Goal: Task Accomplishment & Management: Manage account settings

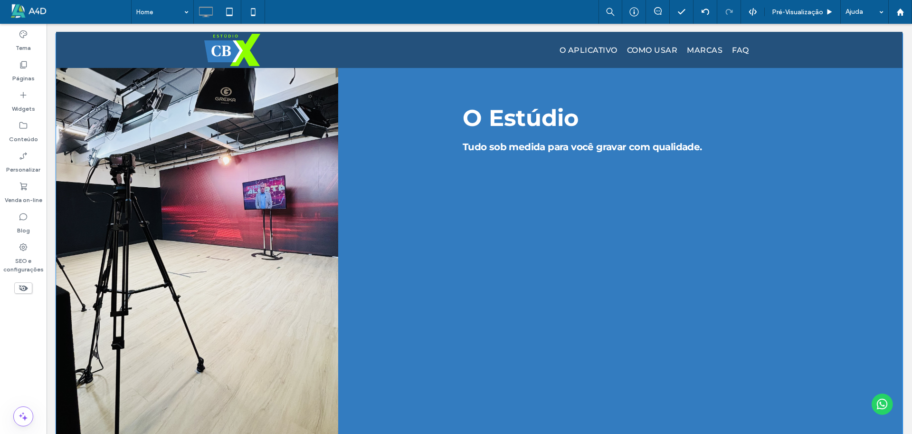
scroll to position [238, 0]
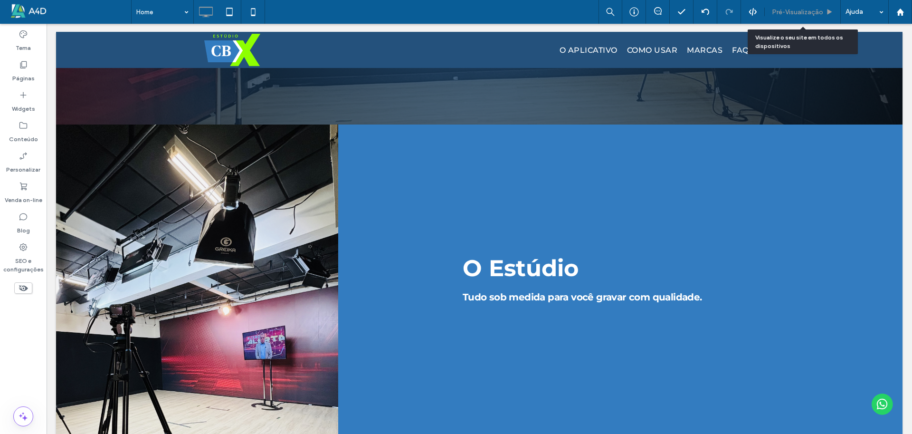
click at [774, 13] on span "Pré-Visualizaçāo" at bounding box center [797, 12] width 51 height 8
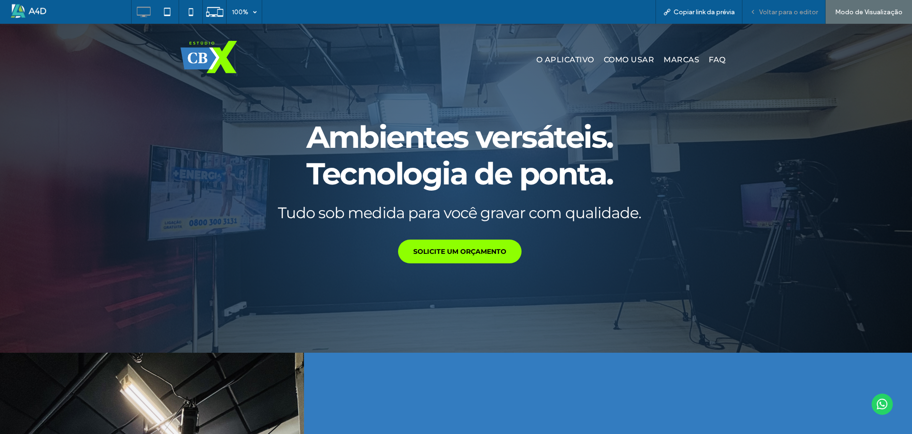
click at [798, 3] on div "Voltar para o editor" at bounding box center [783, 12] width 83 height 24
click at [789, 10] on span "Voltar para o editor" at bounding box center [788, 12] width 59 height 8
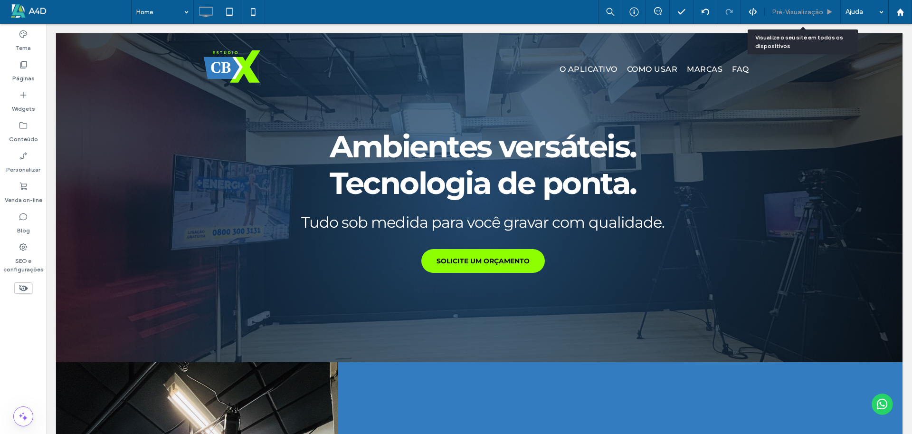
click at [789, 6] on div "Pré-Visualizaçāo" at bounding box center [803, 12] width 76 height 24
click at [798, 11] on span "Pré-Visualizaçāo" at bounding box center [797, 12] width 51 height 8
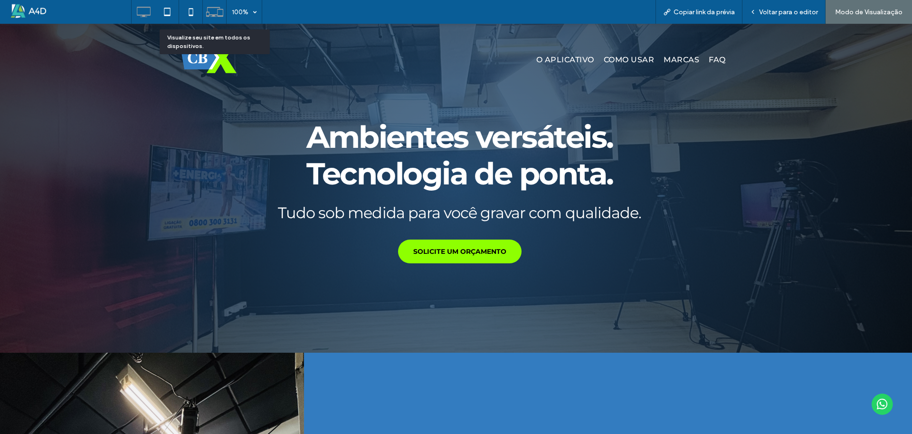
click at [212, 13] on icon at bounding box center [215, 12] width 18 height 18
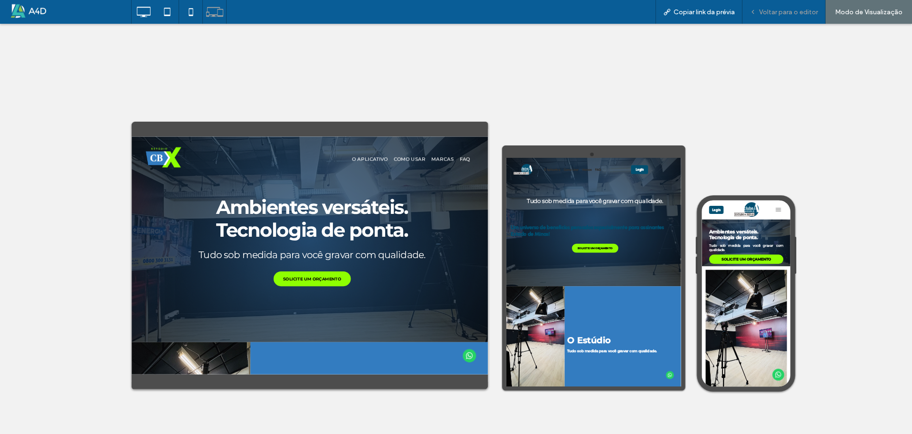
click at [789, 11] on span "Voltar para o editor" at bounding box center [788, 12] width 59 height 8
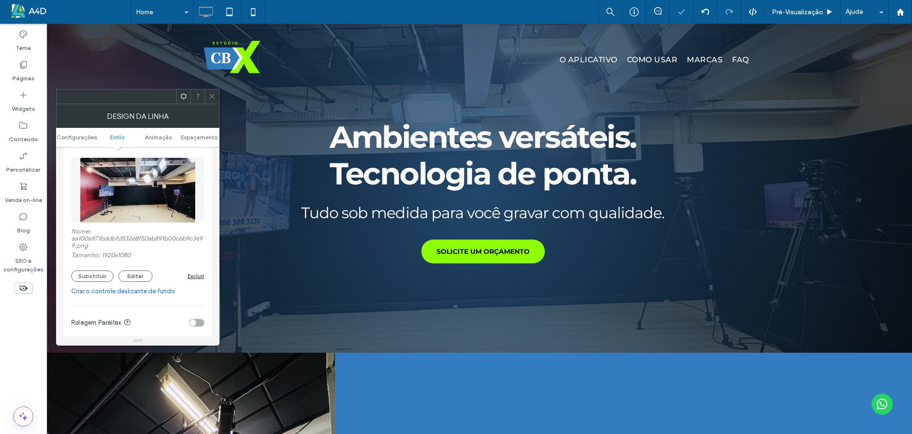
scroll to position [238, 0]
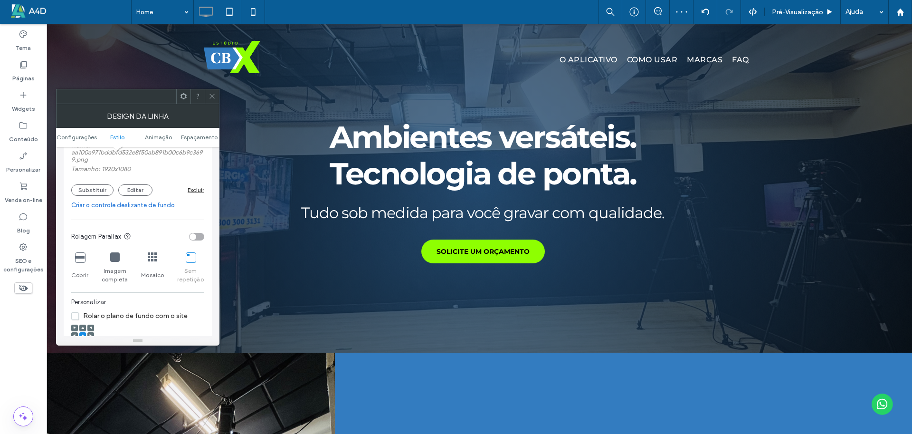
click at [78, 262] on icon at bounding box center [80, 257] width 10 height 10
click at [212, 100] on span at bounding box center [212, 96] width 7 height 14
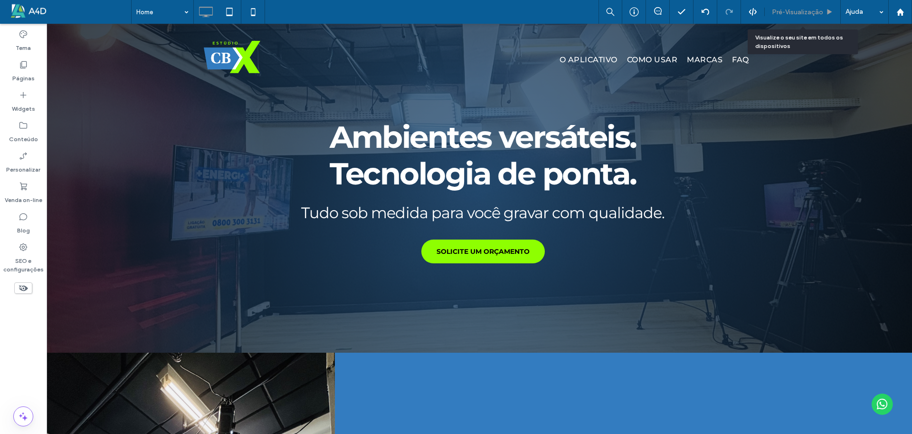
click at [816, 11] on span "Pré-Visualizaçāo" at bounding box center [797, 12] width 51 height 8
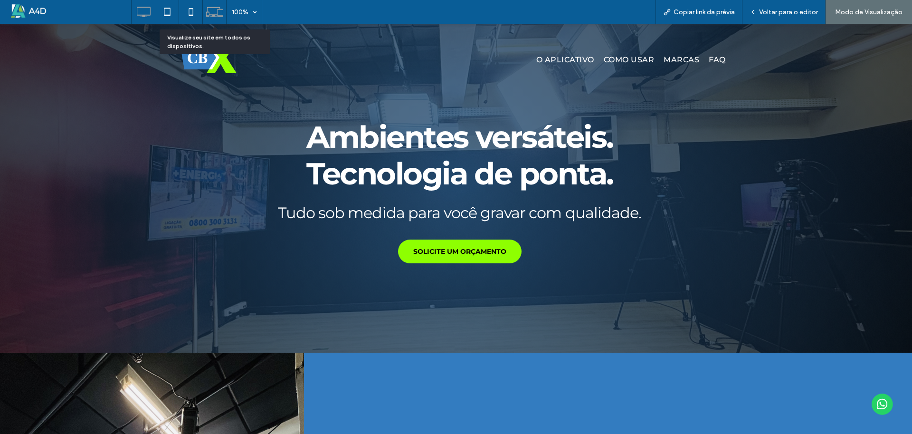
click at [209, 14] on use at bounding box center [214, 12] width 17 height 10
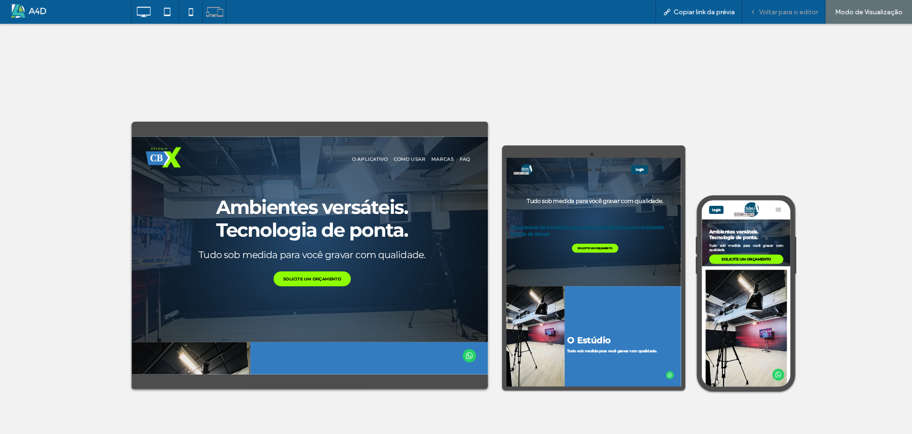
click at [777, 15] on span "Voltar para o editor" at bounding box center [788, 12] width 59 height 8
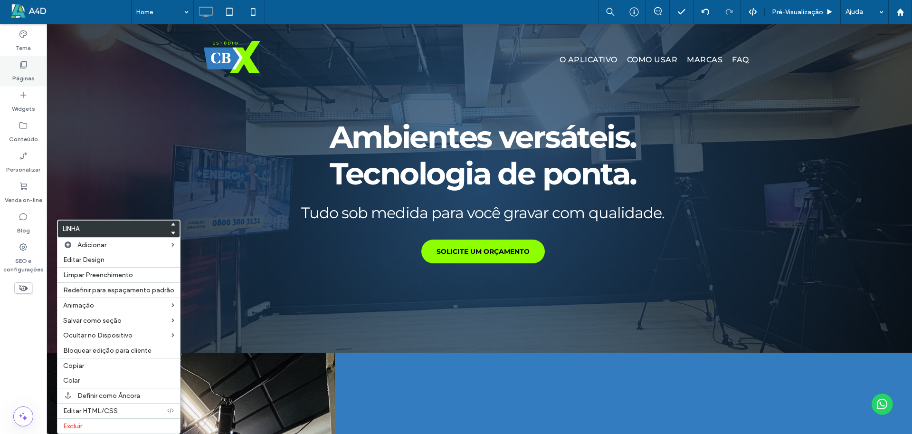
click at [21, 76] on label "Páginas" at bounding box center [23, 75] width 22 height 13
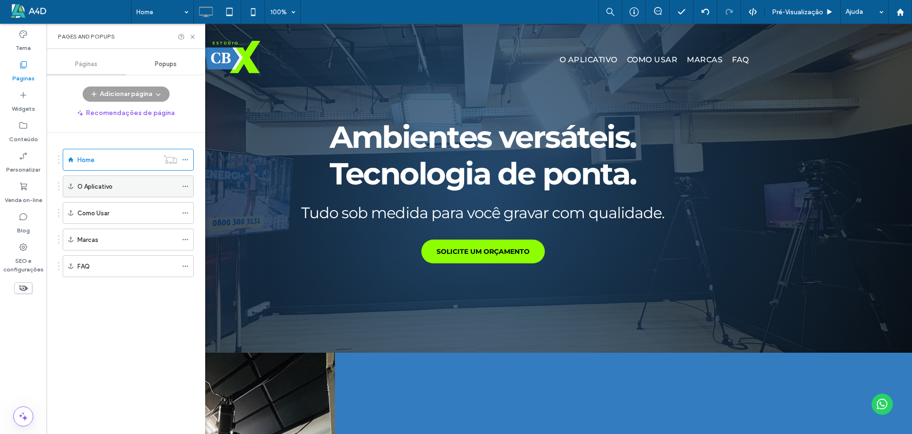
click at [185, 187] on use at bounding box center [184, 186] width 5 height 1
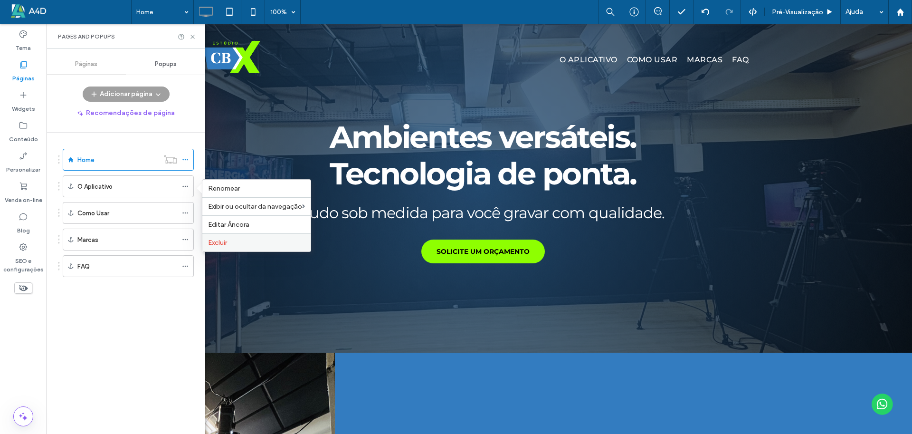
click at [209, 241] on span "Excluir" at bounding box center [217, 242] width 19 height 8
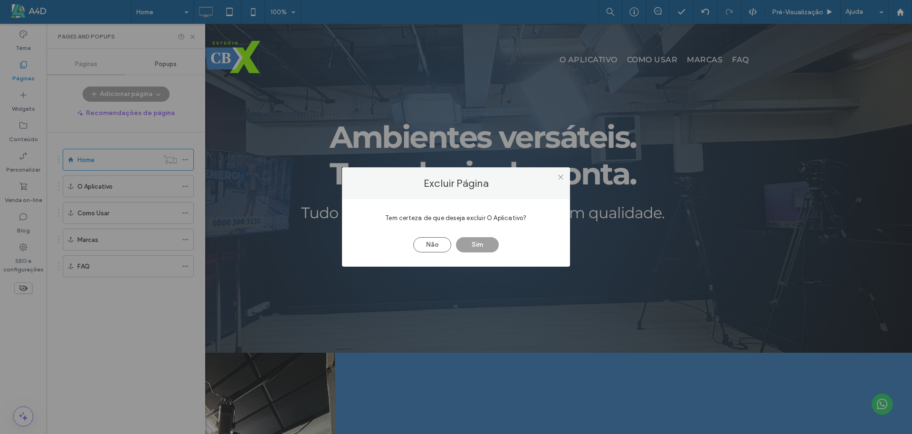
click at [475, 242] on button "Sim" at bounding box center [477, 244] width 43 height 15
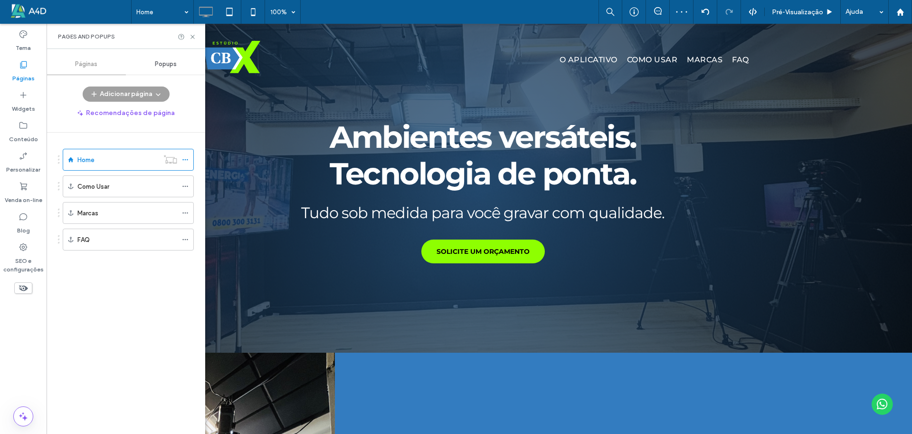
click at [184, 186] on icon at bounding box center [185, 186] width 7 height 7
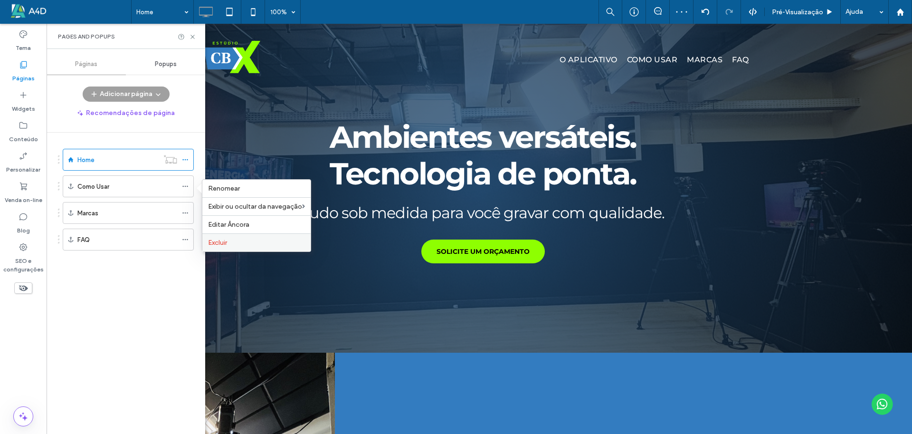
click at [225, 242] on span "Excluir" at bounding box center [217, 242] width 19 height 8
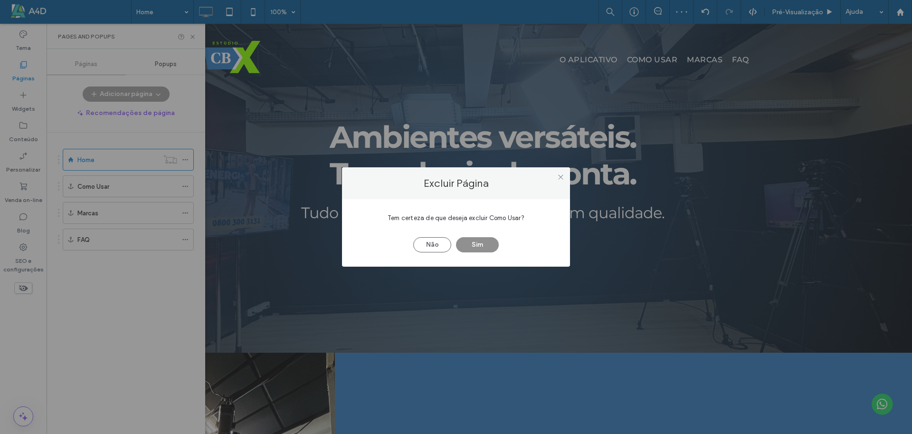
click at [480, 247] on button "Sim" at bounding box center [477, 244] width 43 height 15
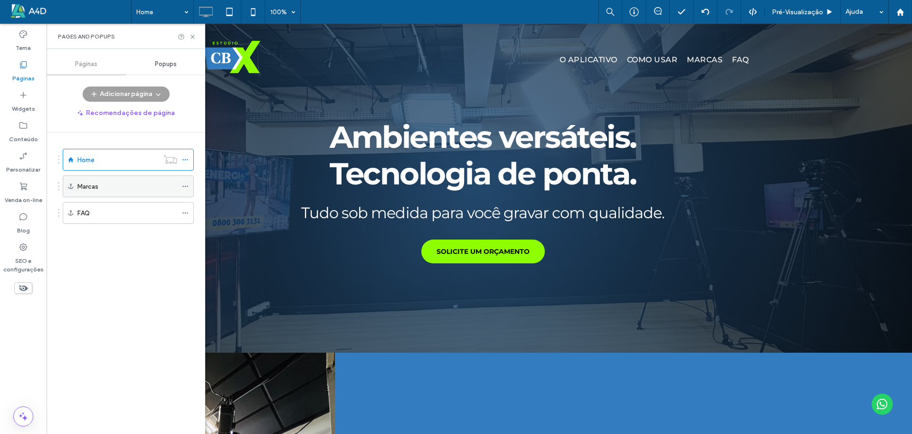
click at [186, 186] on use at bounding box center [184, 186] width 5 height 1
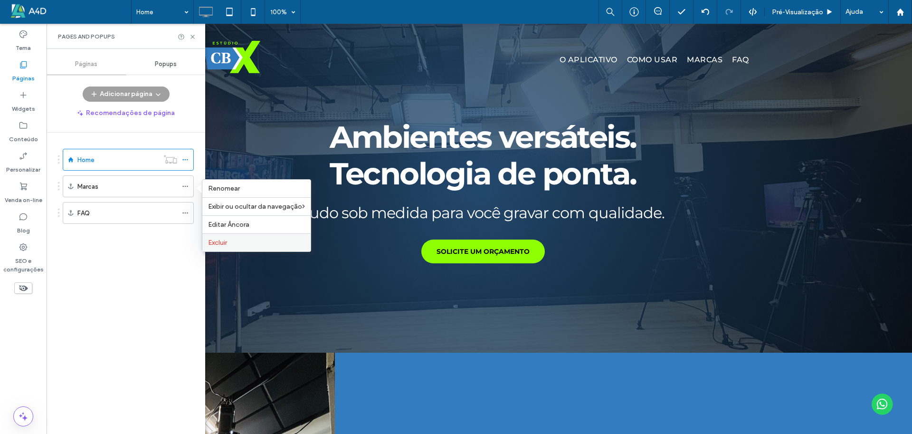
click at [216, 241] on span "Excluir" at bounding box center [217, 242] width 19 height 8
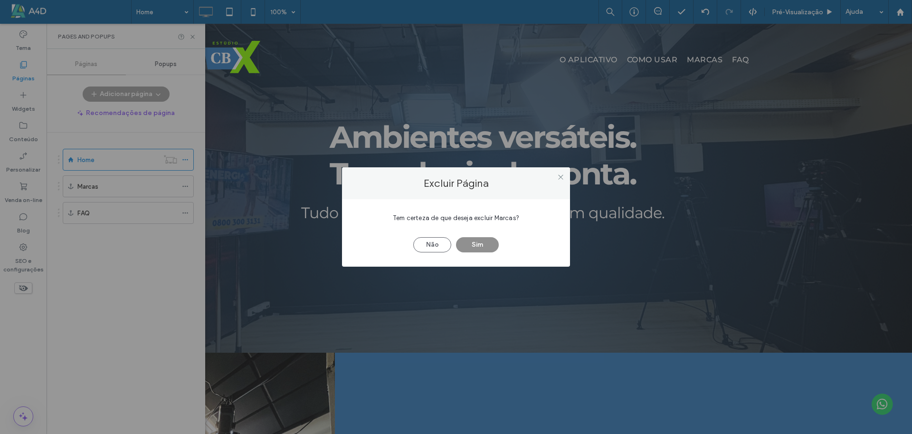
click at [483, 245] on button "Sim" at bounding box center [477, 244] width 43 height 15
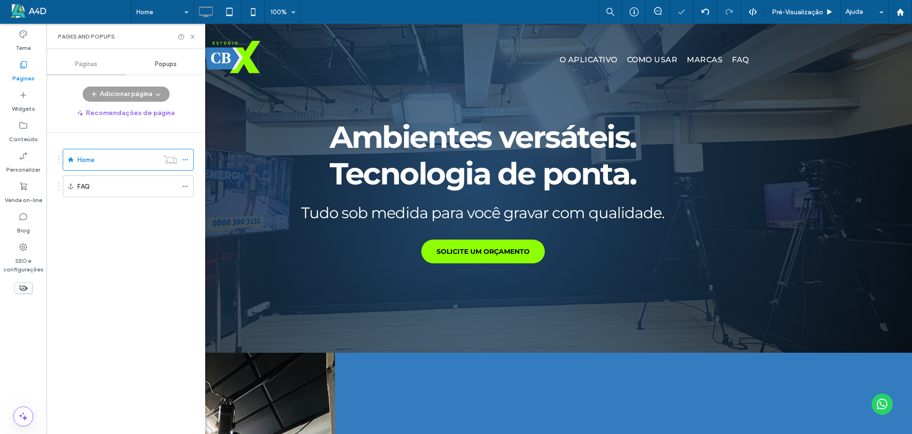
click at [185, 186] on div at bounding box center [456, 217] width 912 height 434
click at [184, 185] on icon at bounding box center [185, 186] width 7 height 7
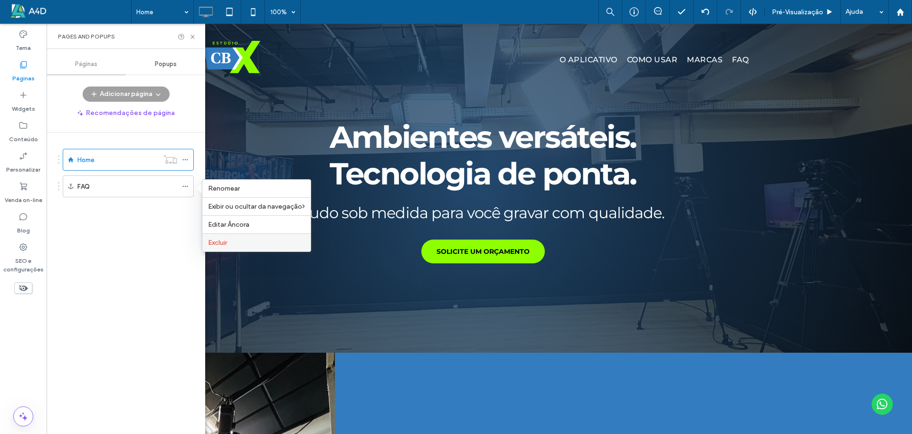
click at [223, 245] on span "Excluir" at bounding box center [217, 242] width 19 height 8
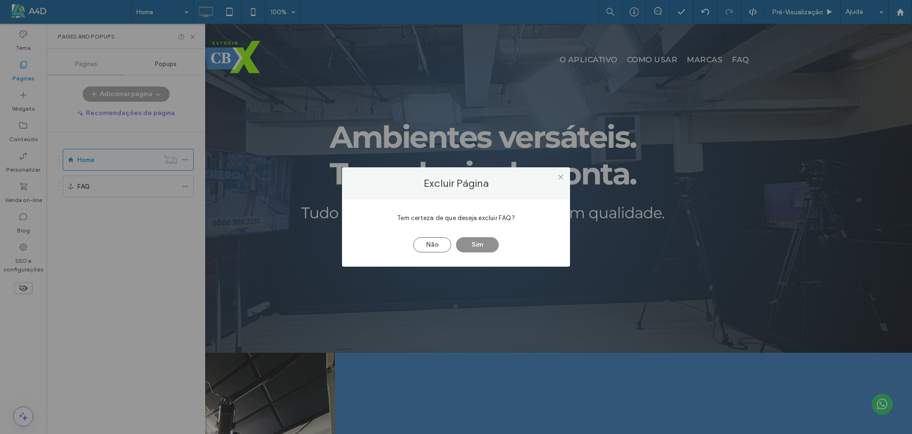
click at [483, 246] on button "Sim" at bounding box center [477, 244] width 43 height 15
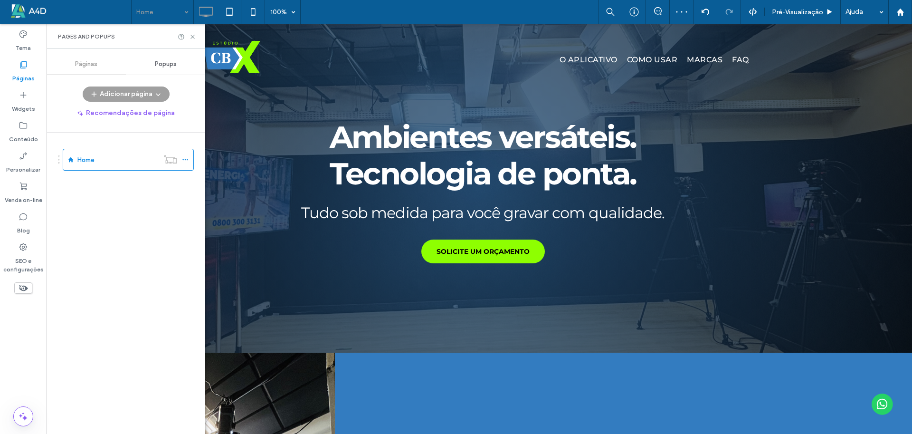
click at [191, 35] on icon at bounding box center [192, 36] width 7 height 7
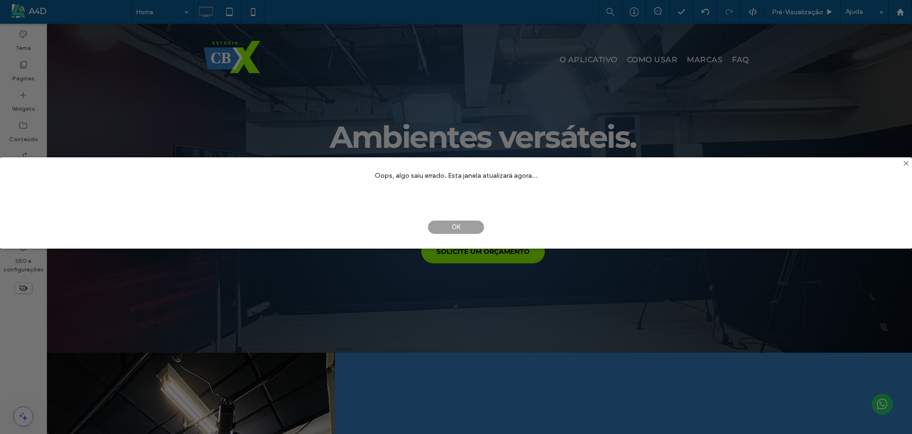
click at [445, 226] on span "OK" at bounding box center [456, 227] width 57 height 14
